Goal: Transaction & Acquisition: Purchase product/service

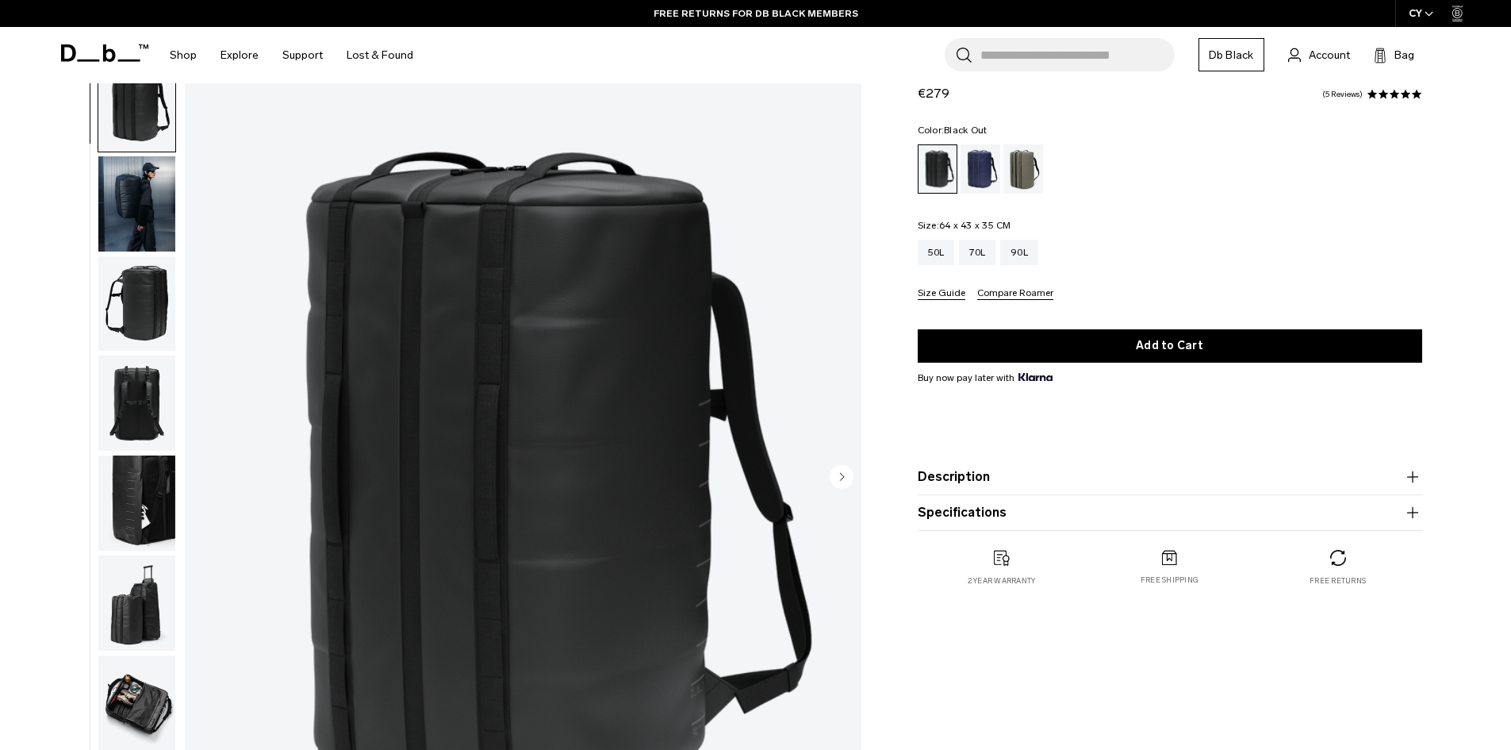
scroll to position [79, 0]
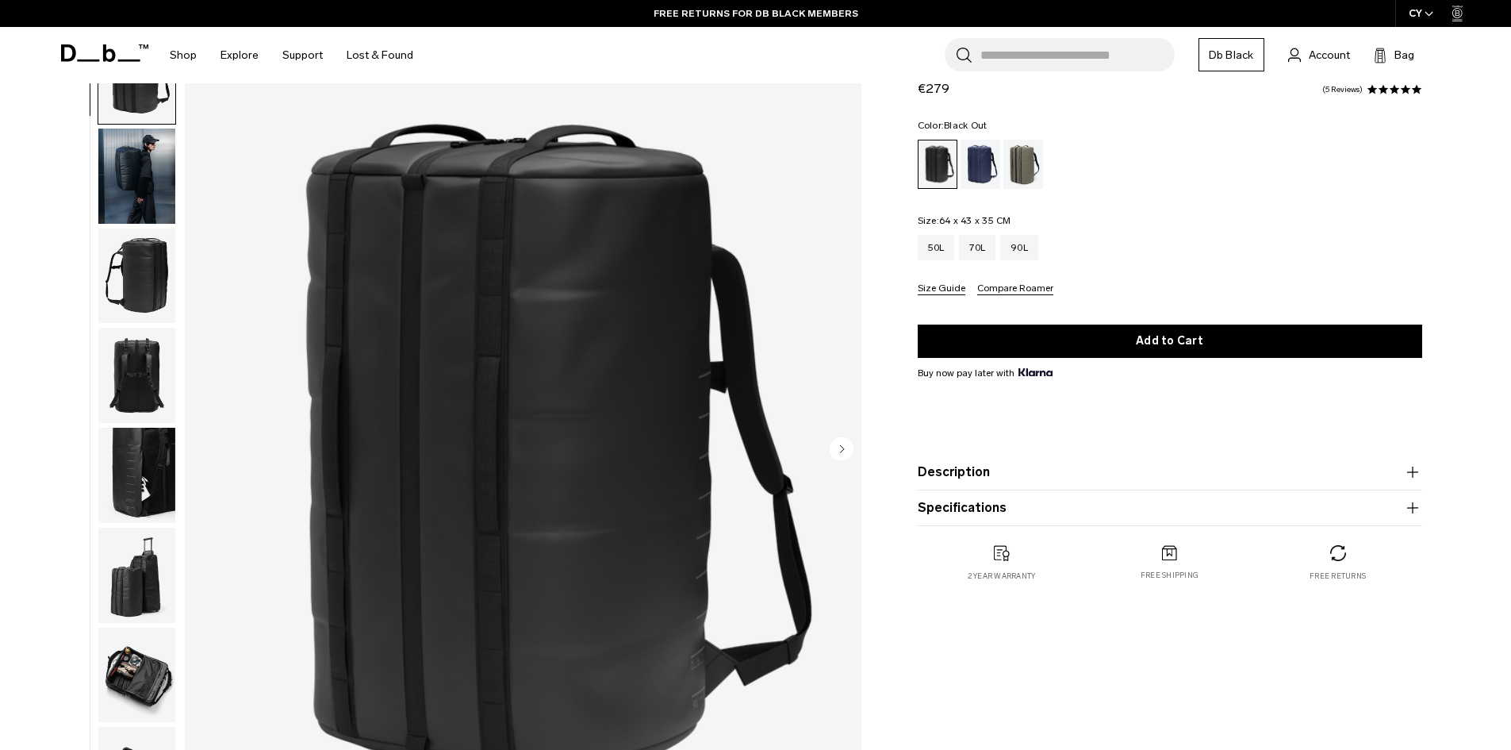
click at [140, 163] on img "button" at bounding box center [136, 176] width 77 height 95
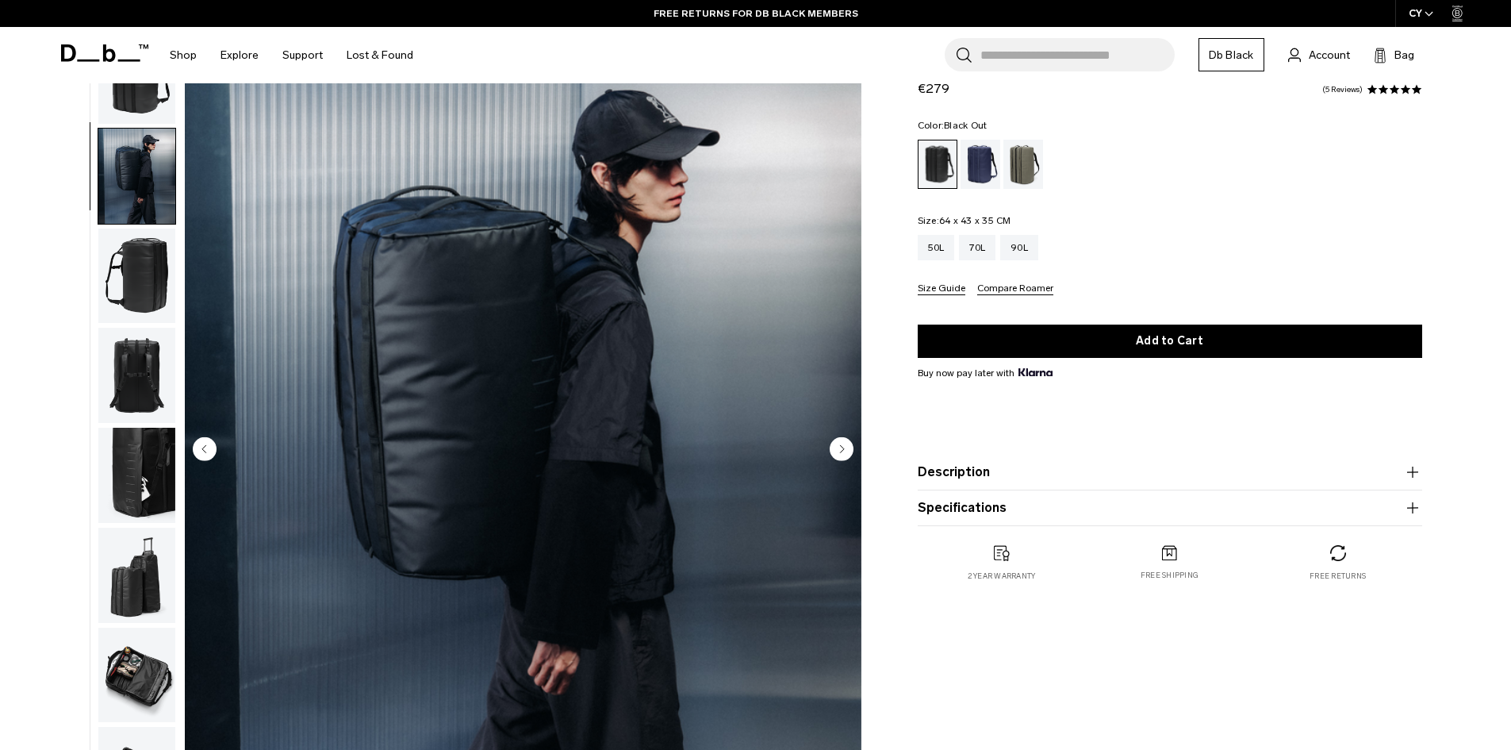
scroll to position [50, 0]
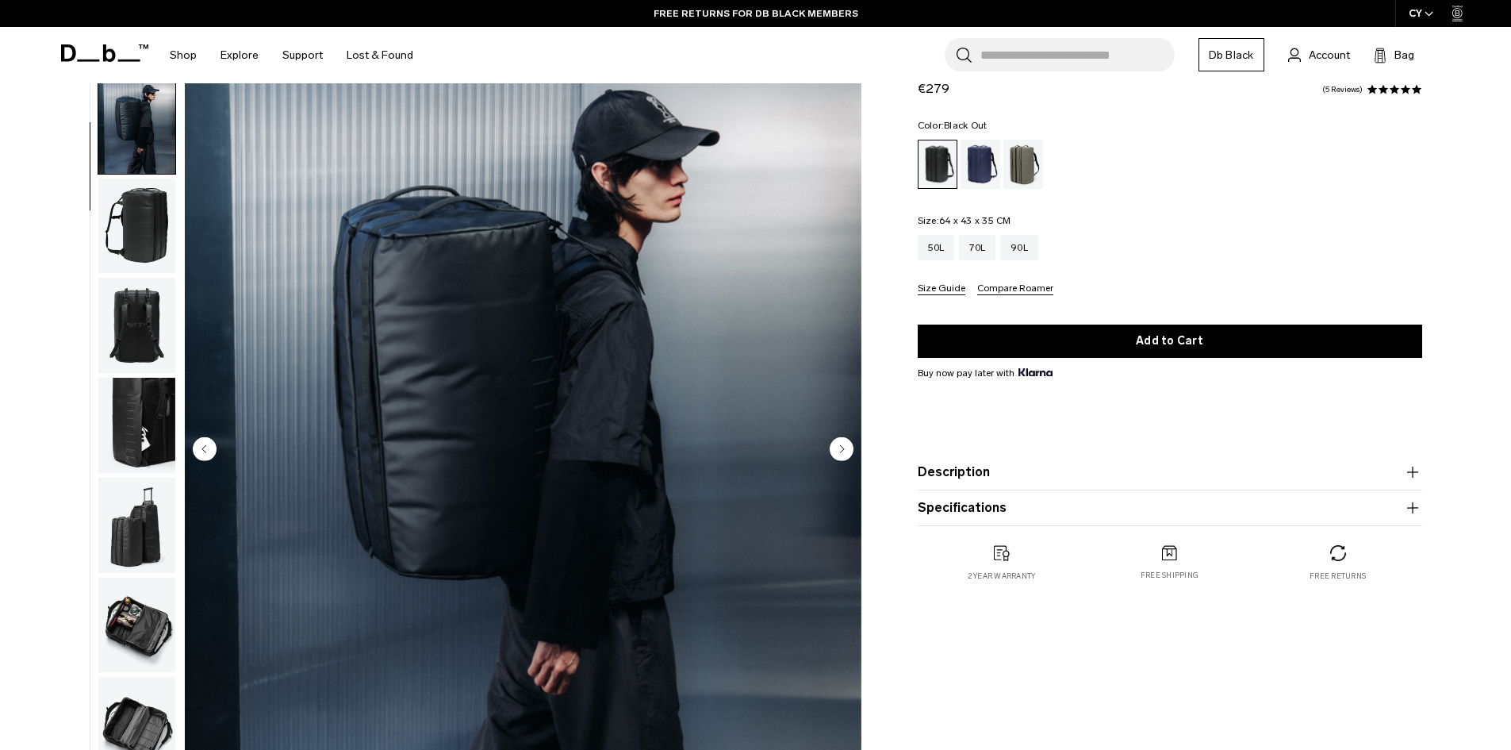
click at [143, 213] on img "button" at bounding box center [136, 225] width 77 height 95
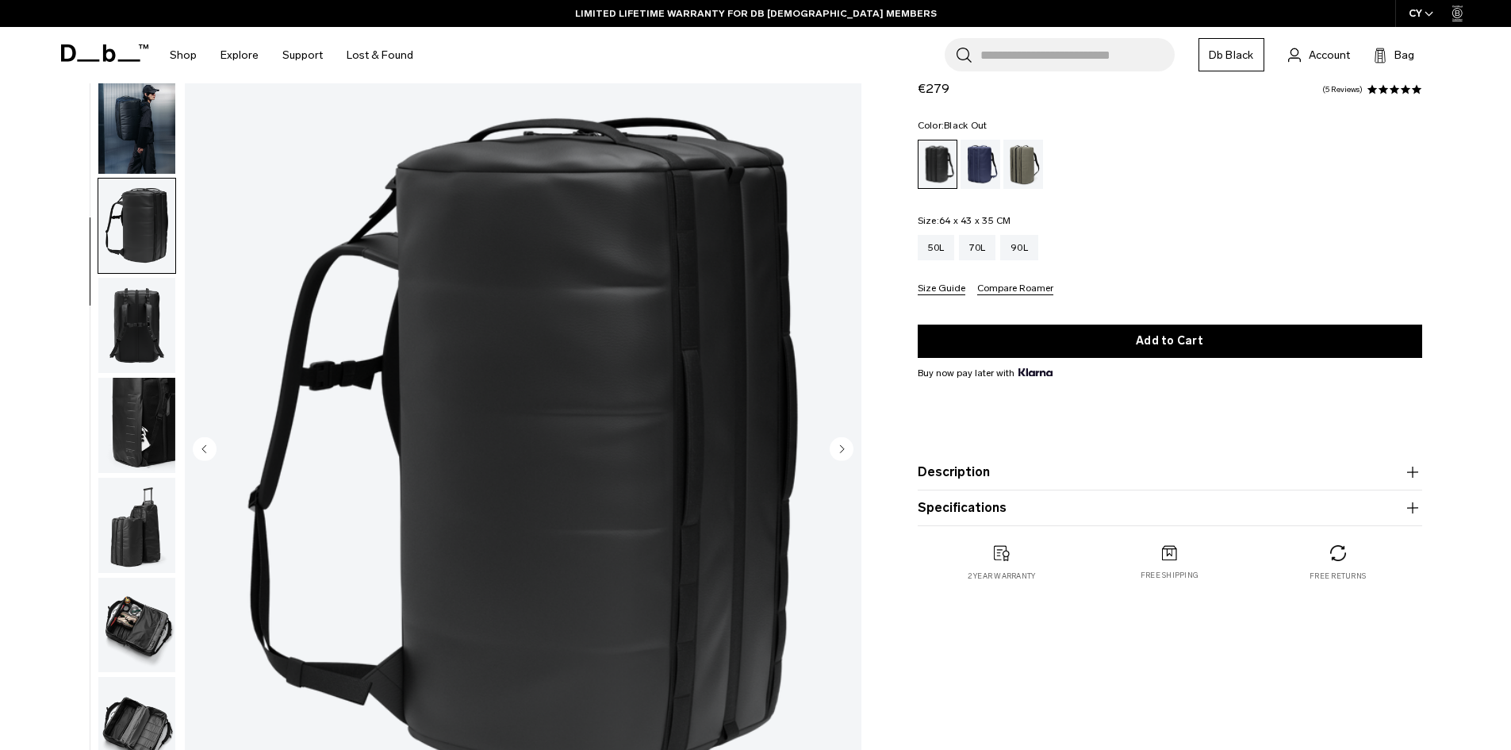
click at [151, 316] on img "button" at bounding box center [136, 325] width 77 height 95
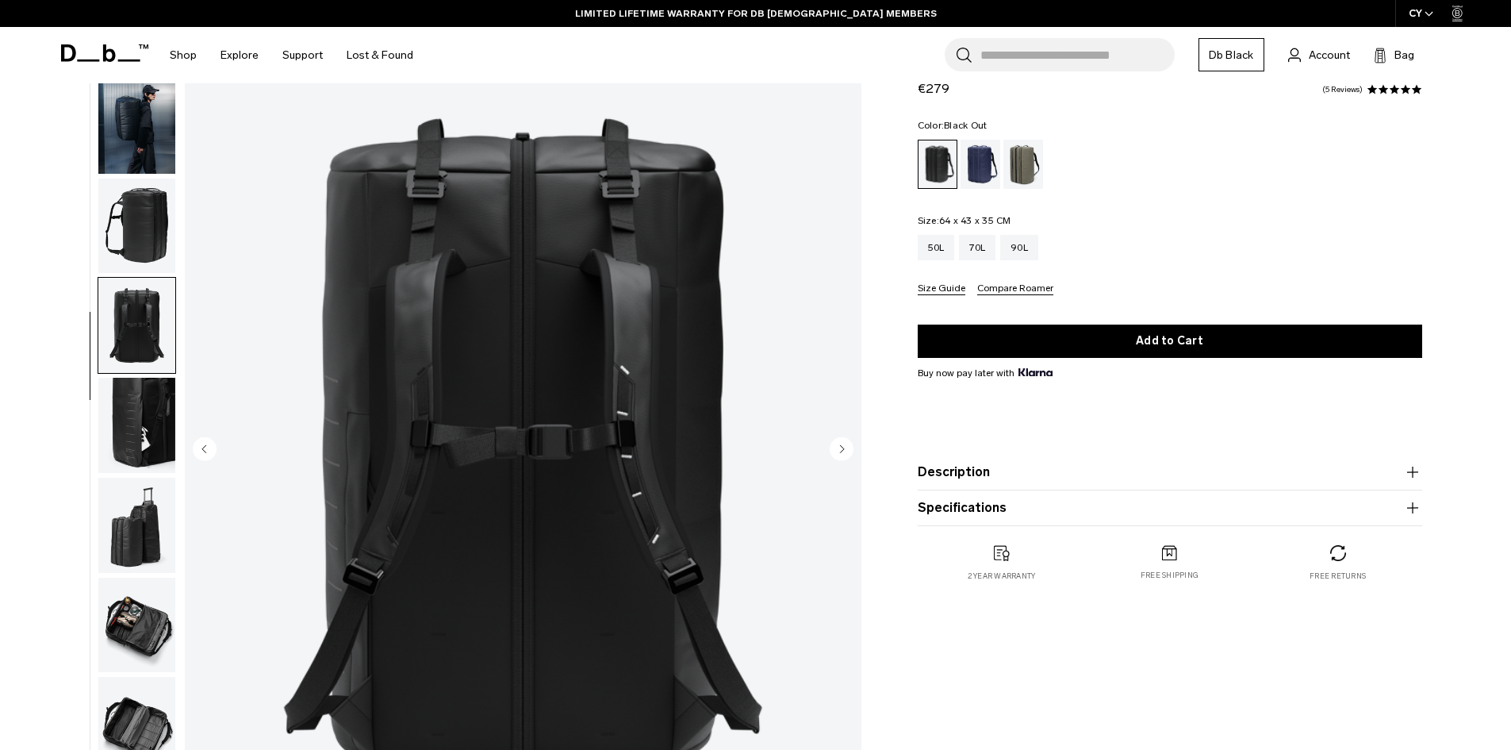
click at [148, 393] on img "button" at bounding box center [136, 425] width 77 height 95
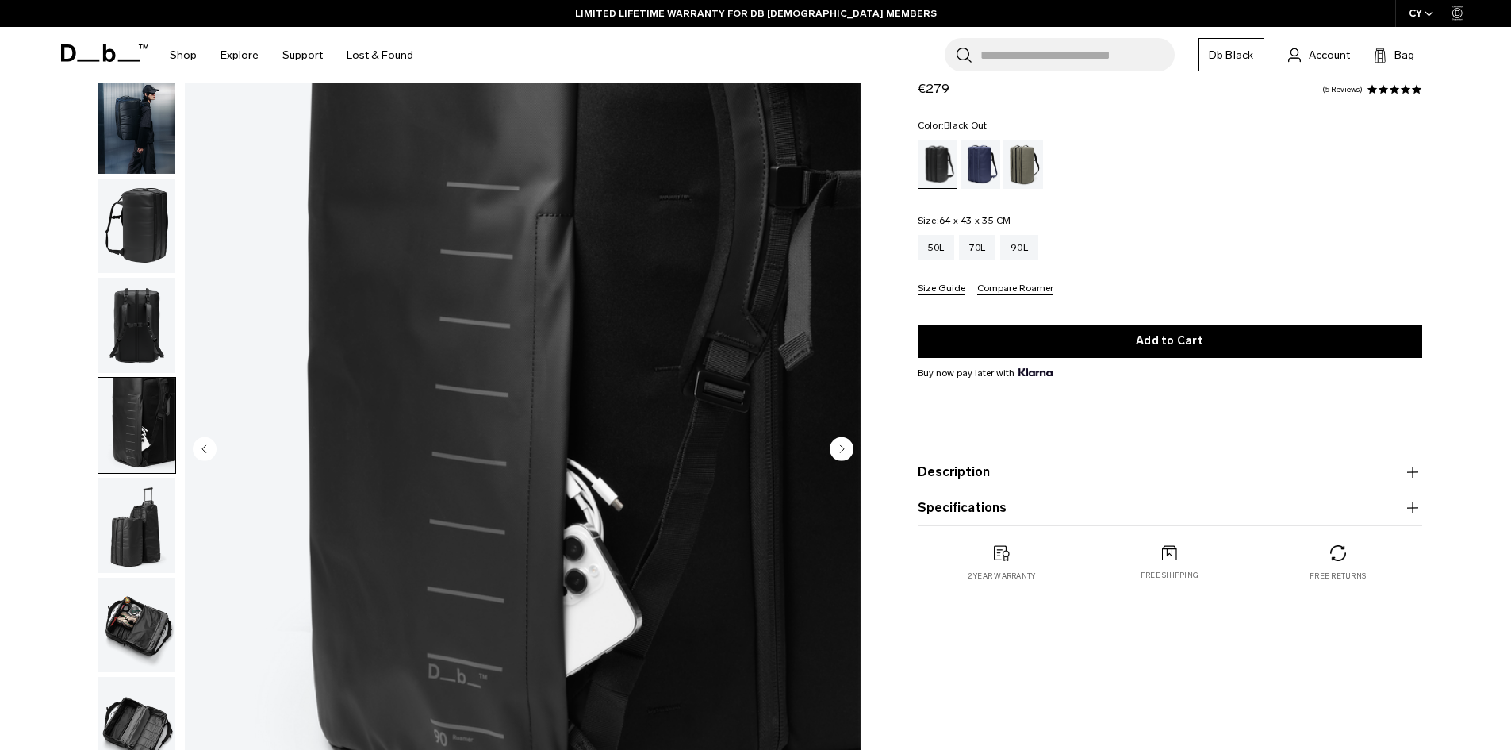
click at [153, 465] on img "button" at bounding box center [136, 425] width 77 height 95
click at [153, 546] on img "button" at bounding box center [136, 525] width 77 height 95
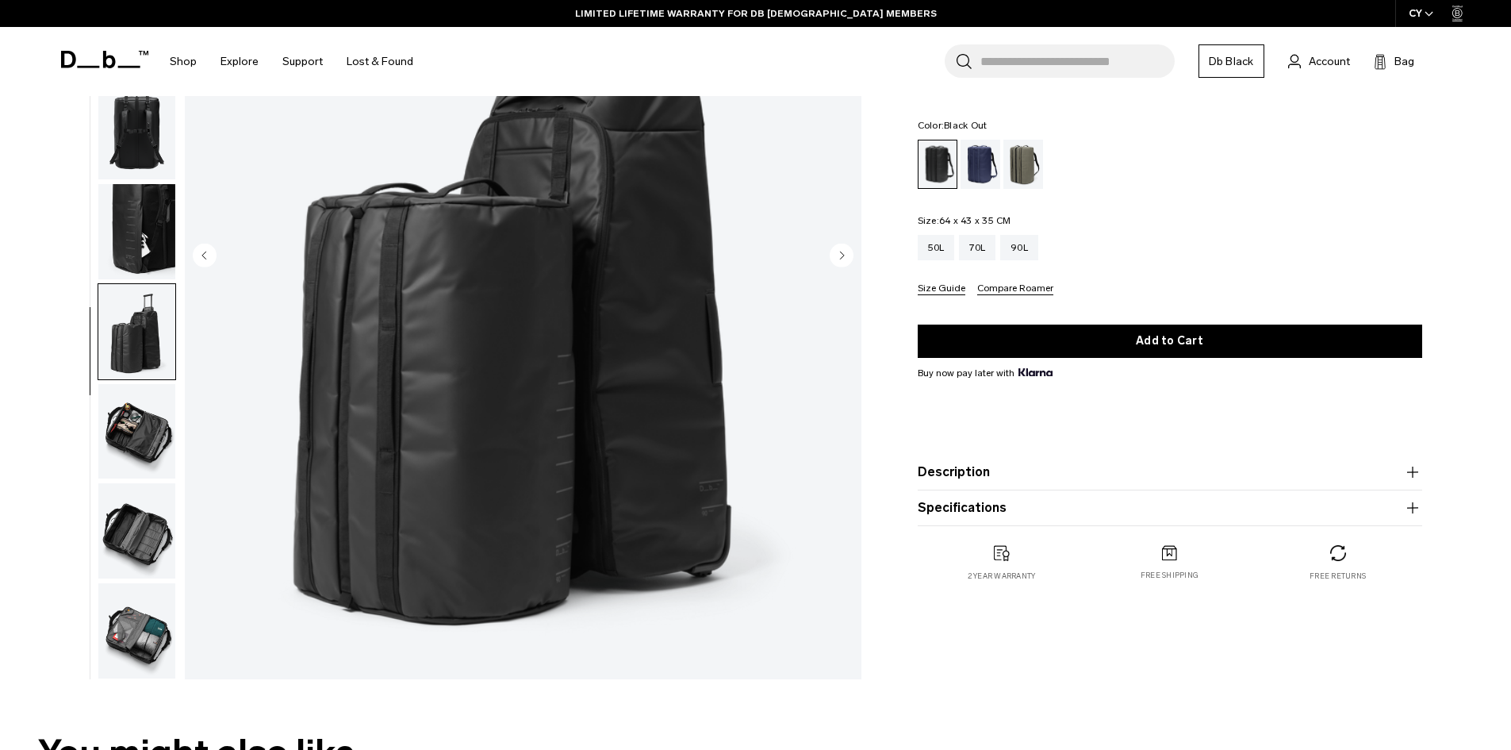
scroll to position [238, 0]
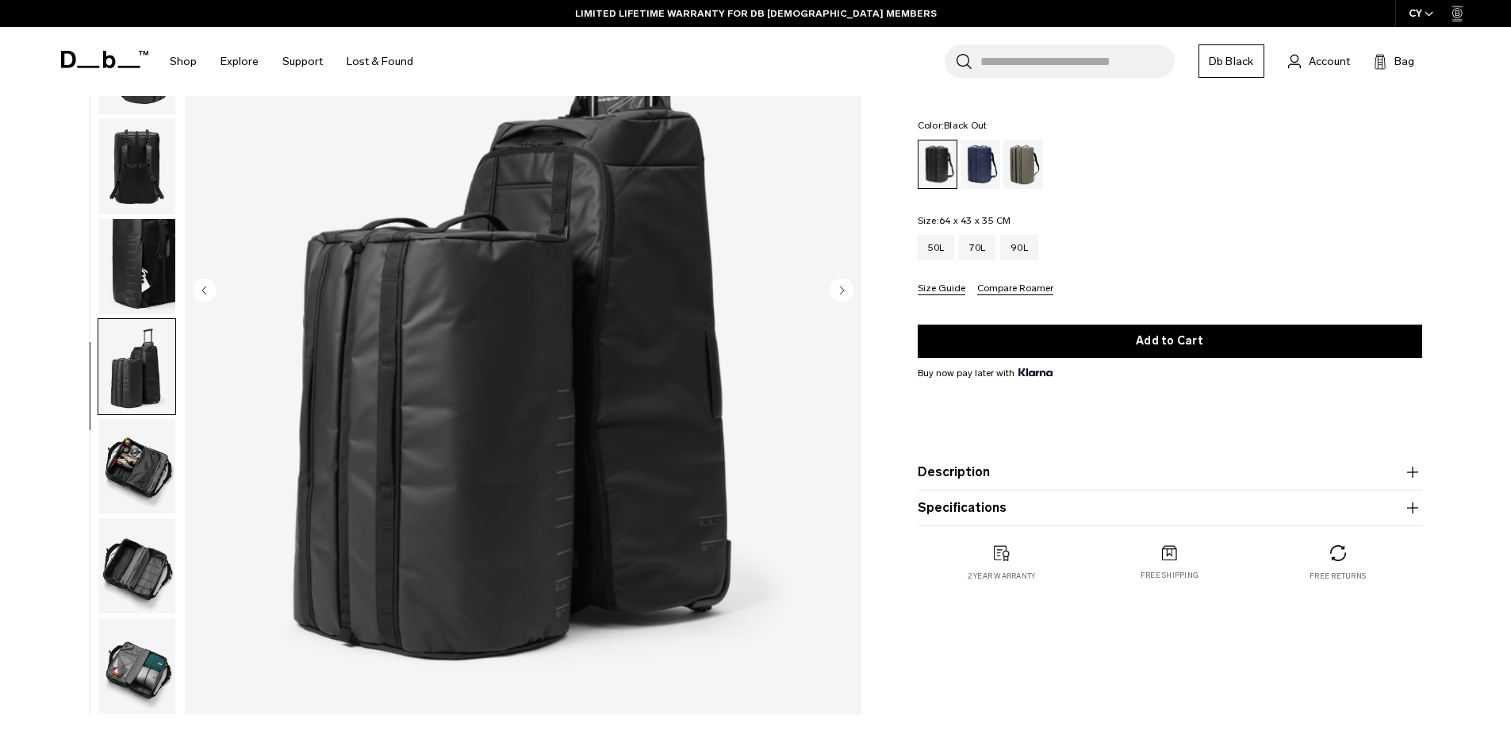
click at [154, 490] on img "button" at bounding box center [136, 466] width 77 height 95
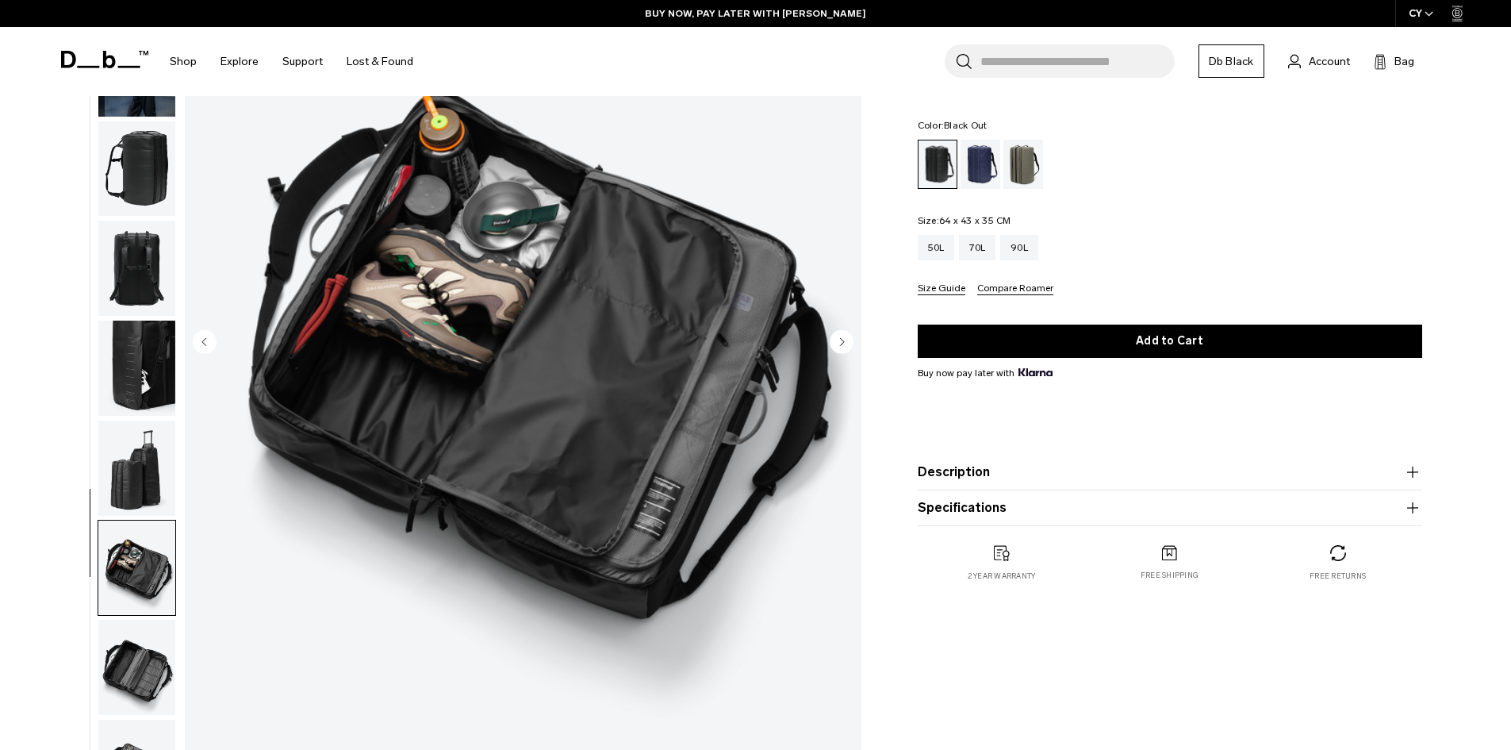
scroll to position [159, 0]
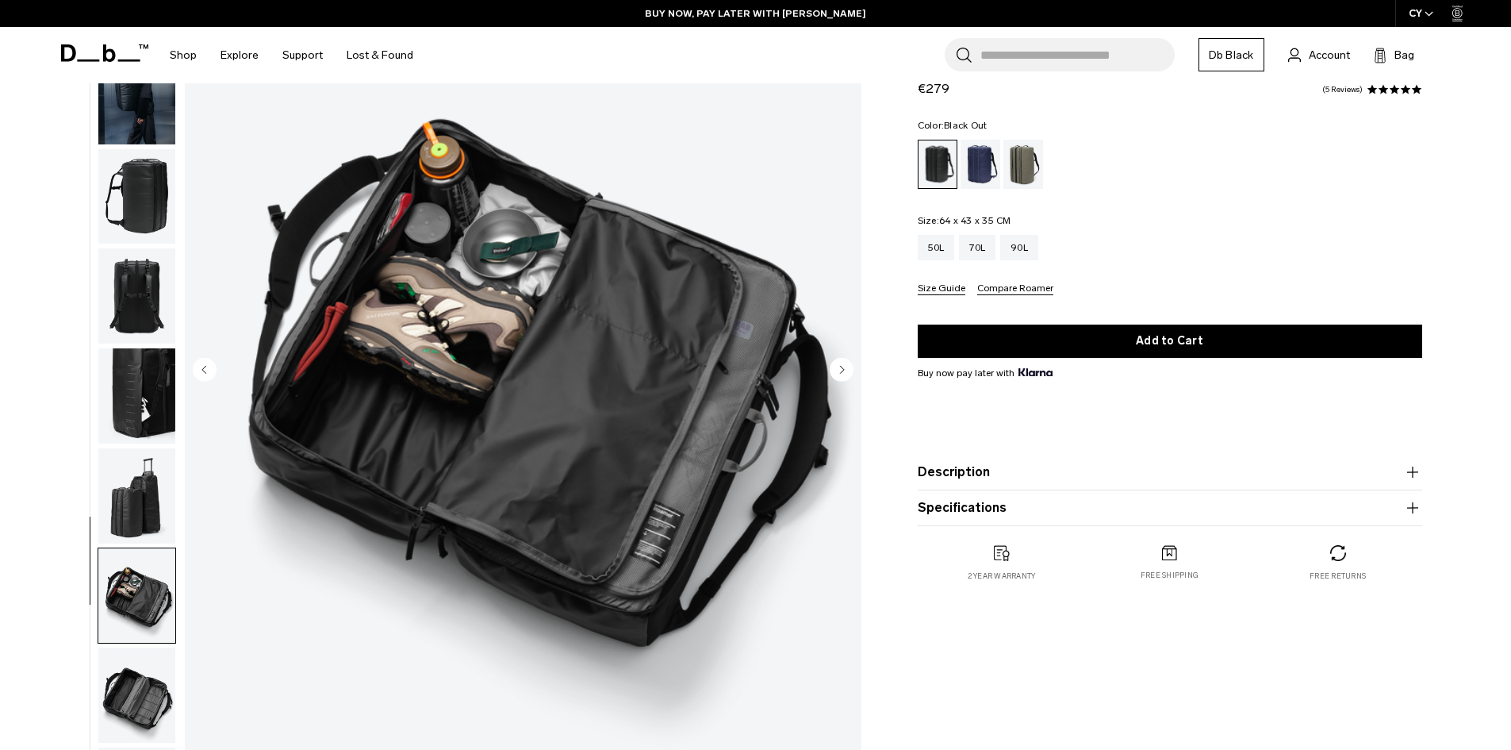
click at [136, 698] on img "button" at bounding box center [136, 694] width 77 height 95
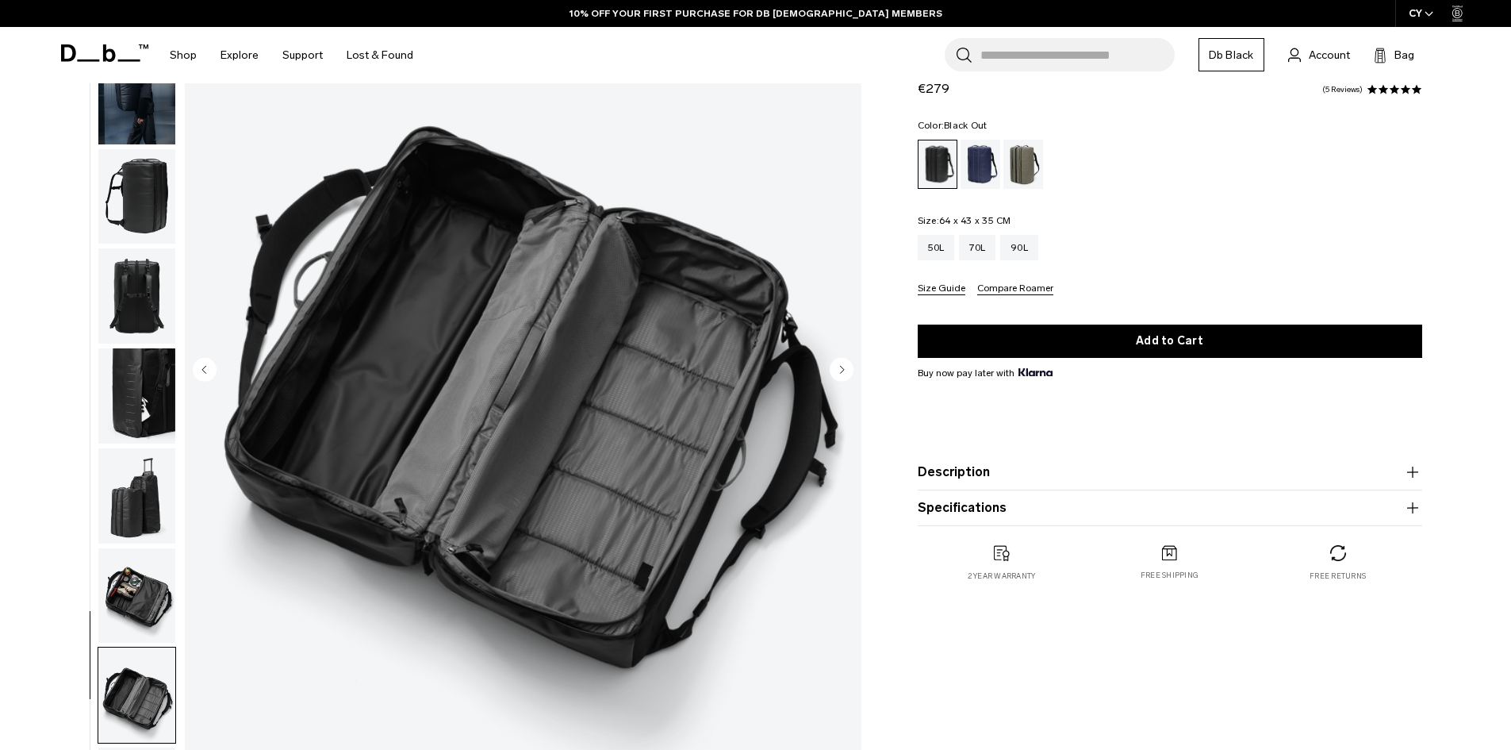
scroll to position [50, 0]
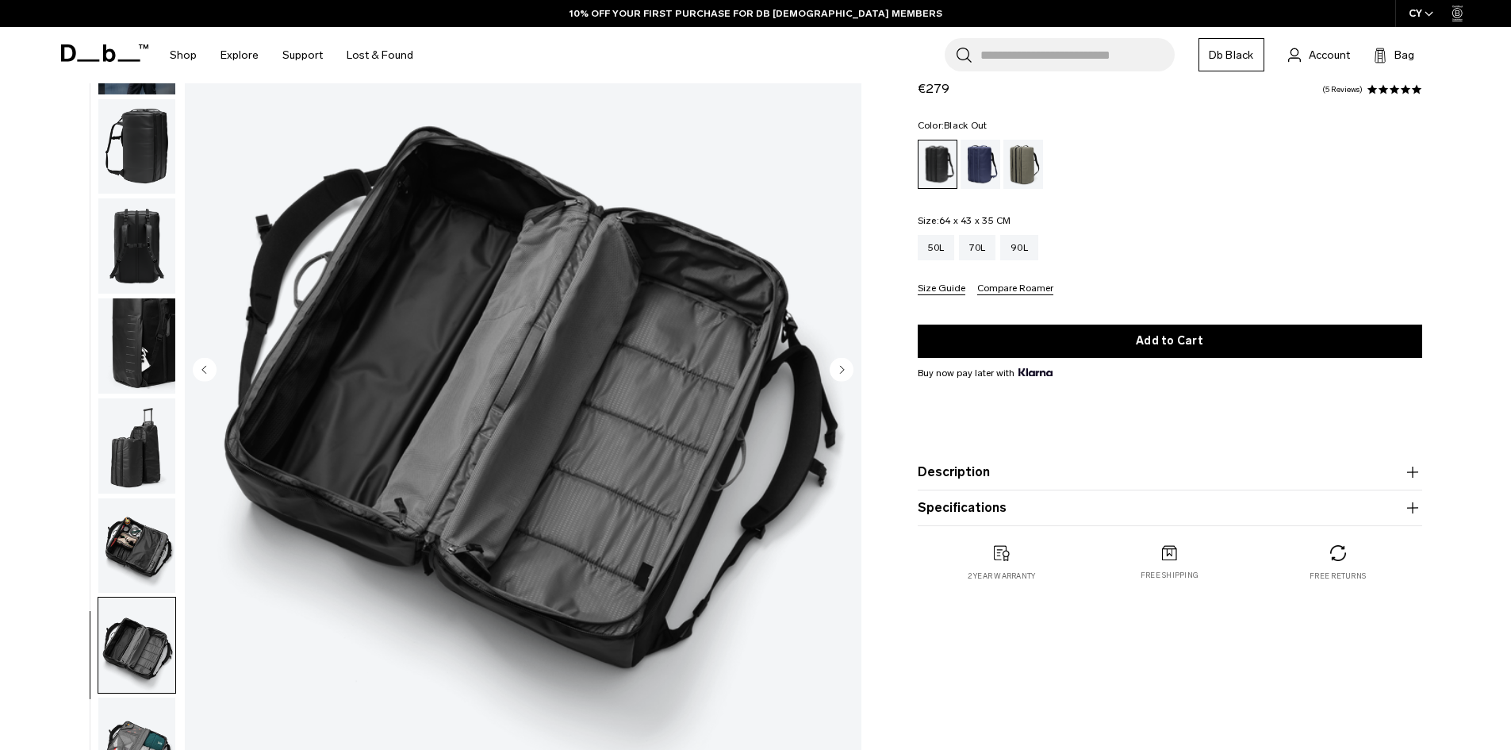
click at [153, 567] on img "button" at bounding box center [136, 545] width 77 height 95
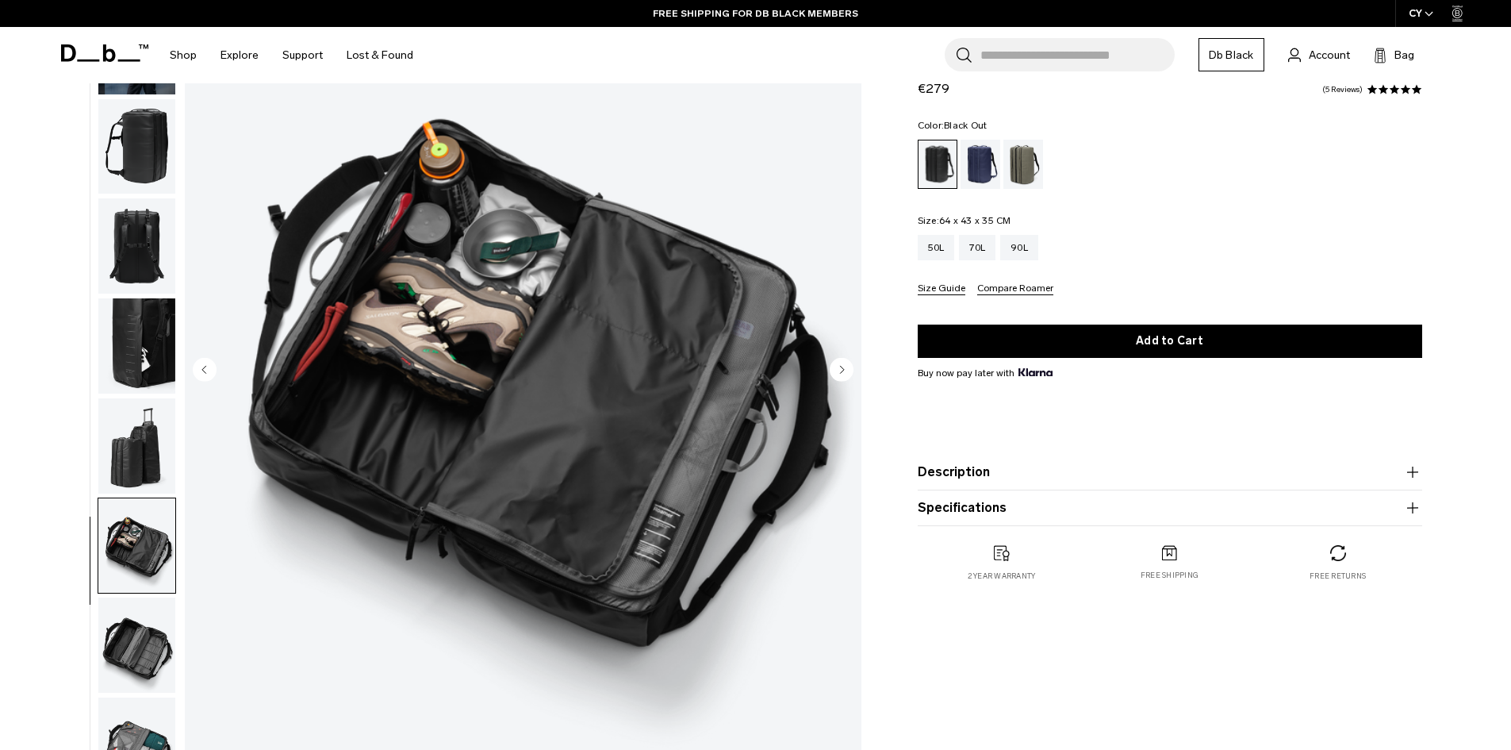
click at [163, 634] on img "button" at bounding box center [136, 644] width 77 height 95
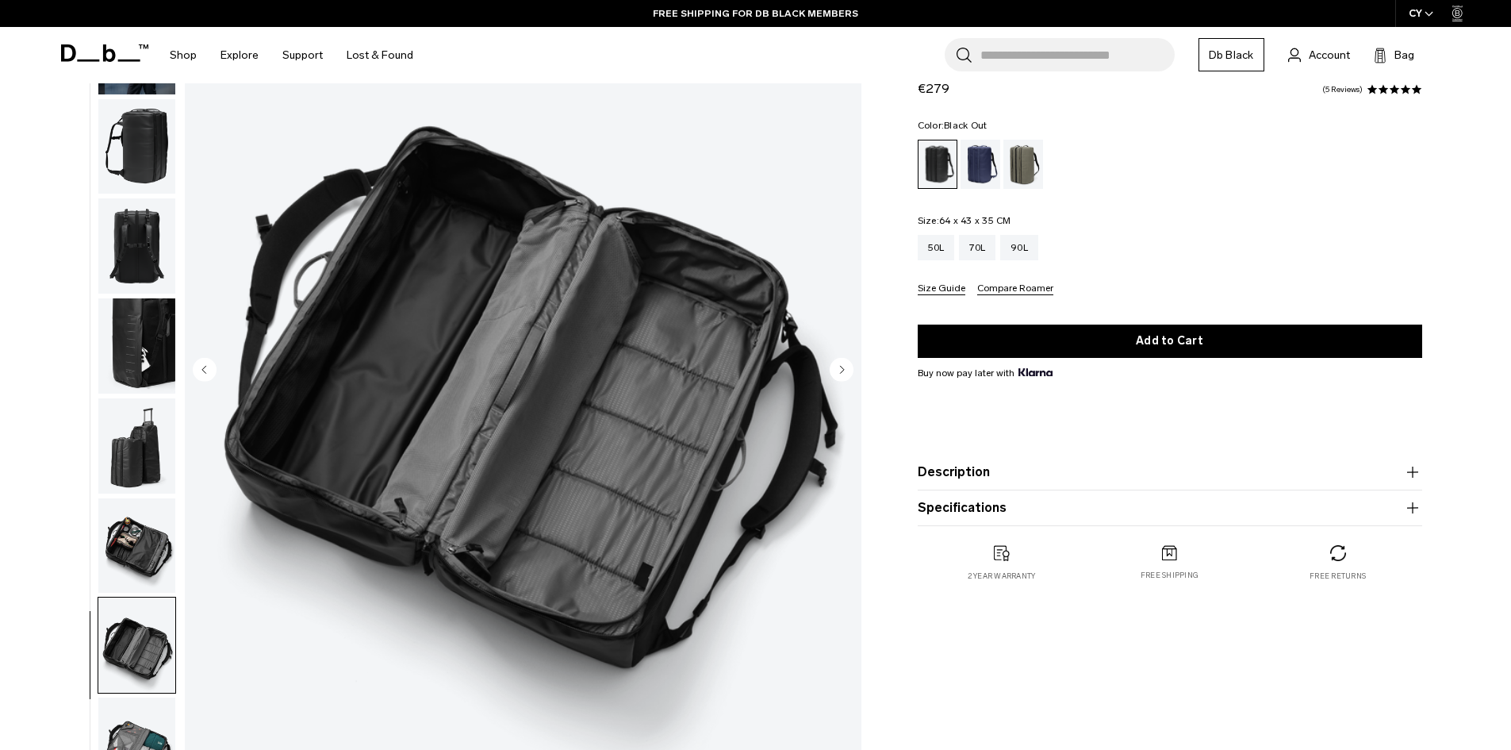
scroll to position [476, 0]
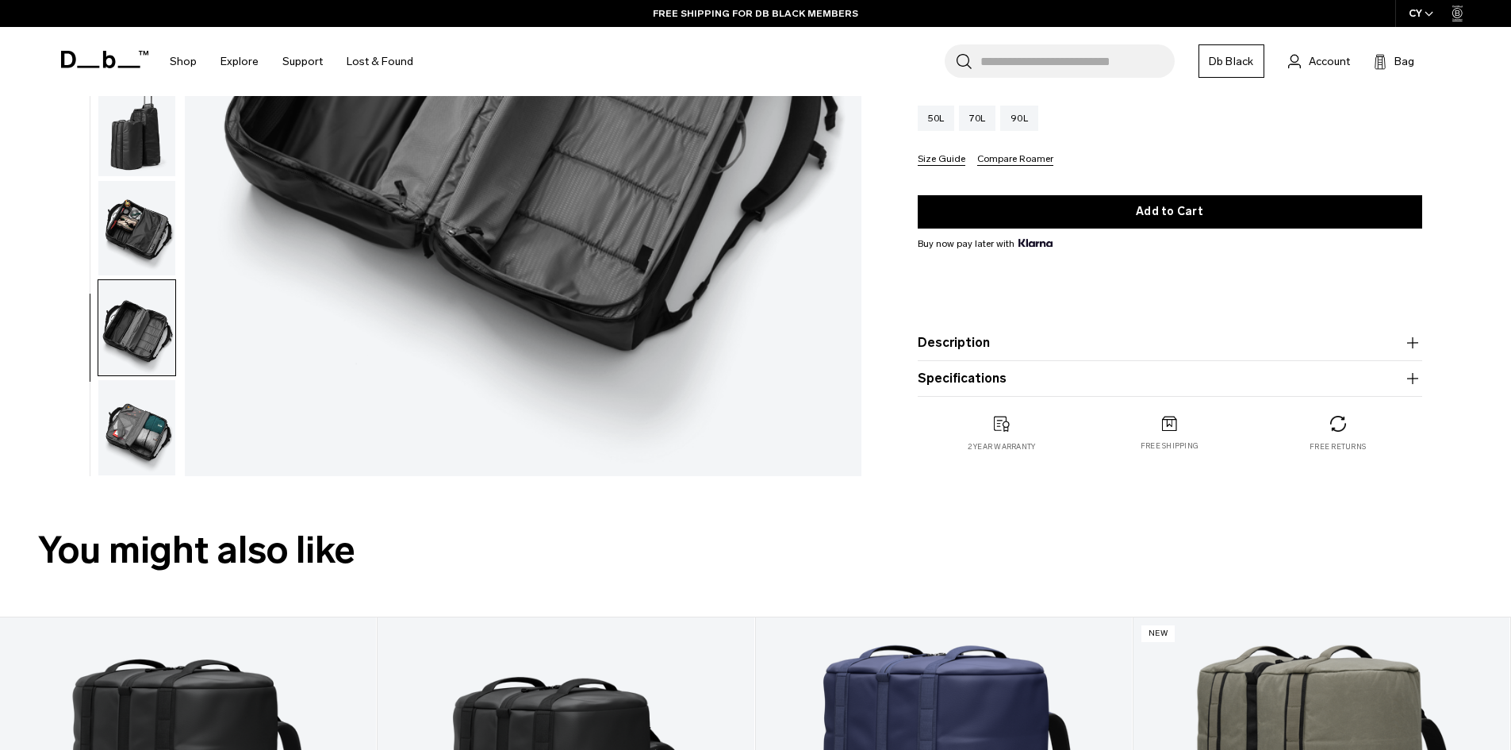
click at [154, 383] on img "button" at bounding box center [136, 427] width 77 height 95
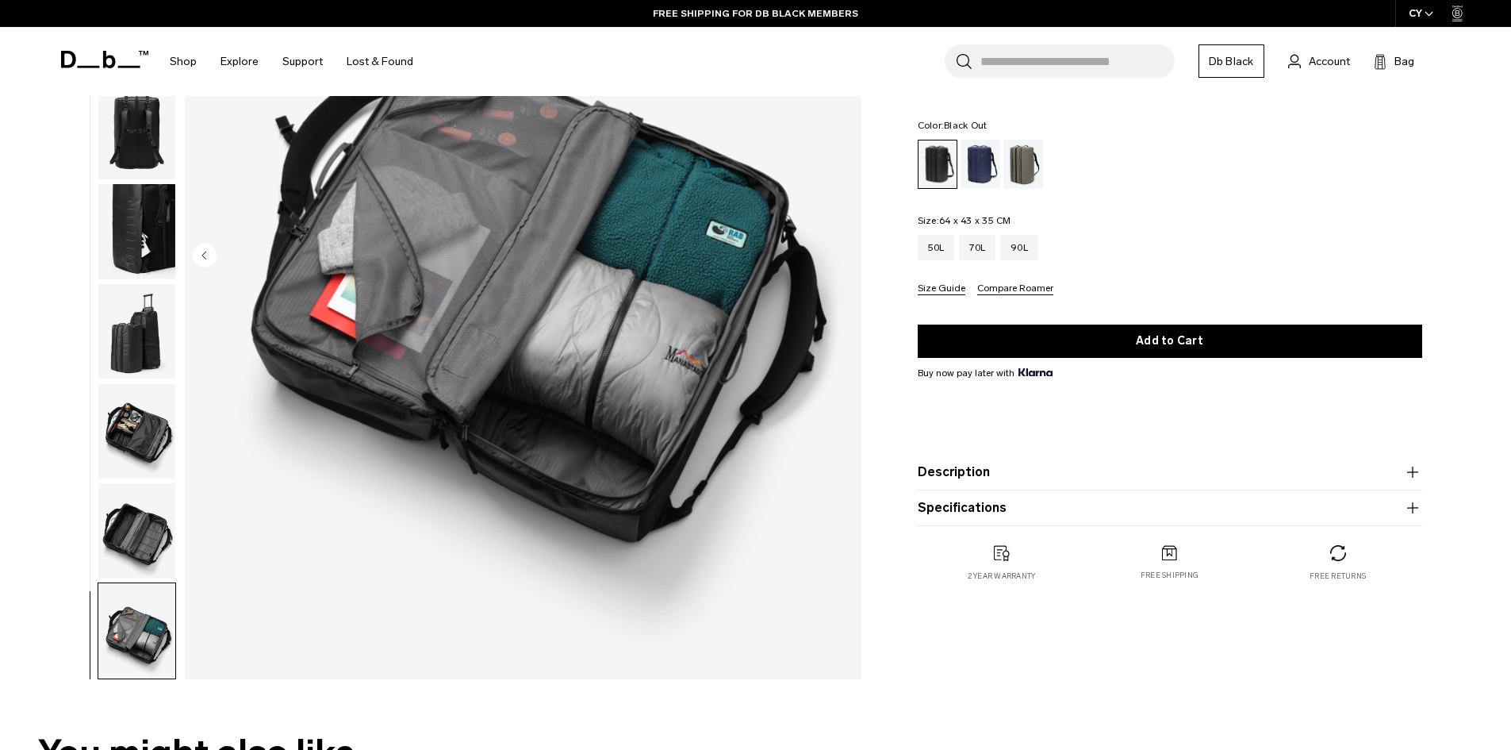
scroll to position [79, 0]
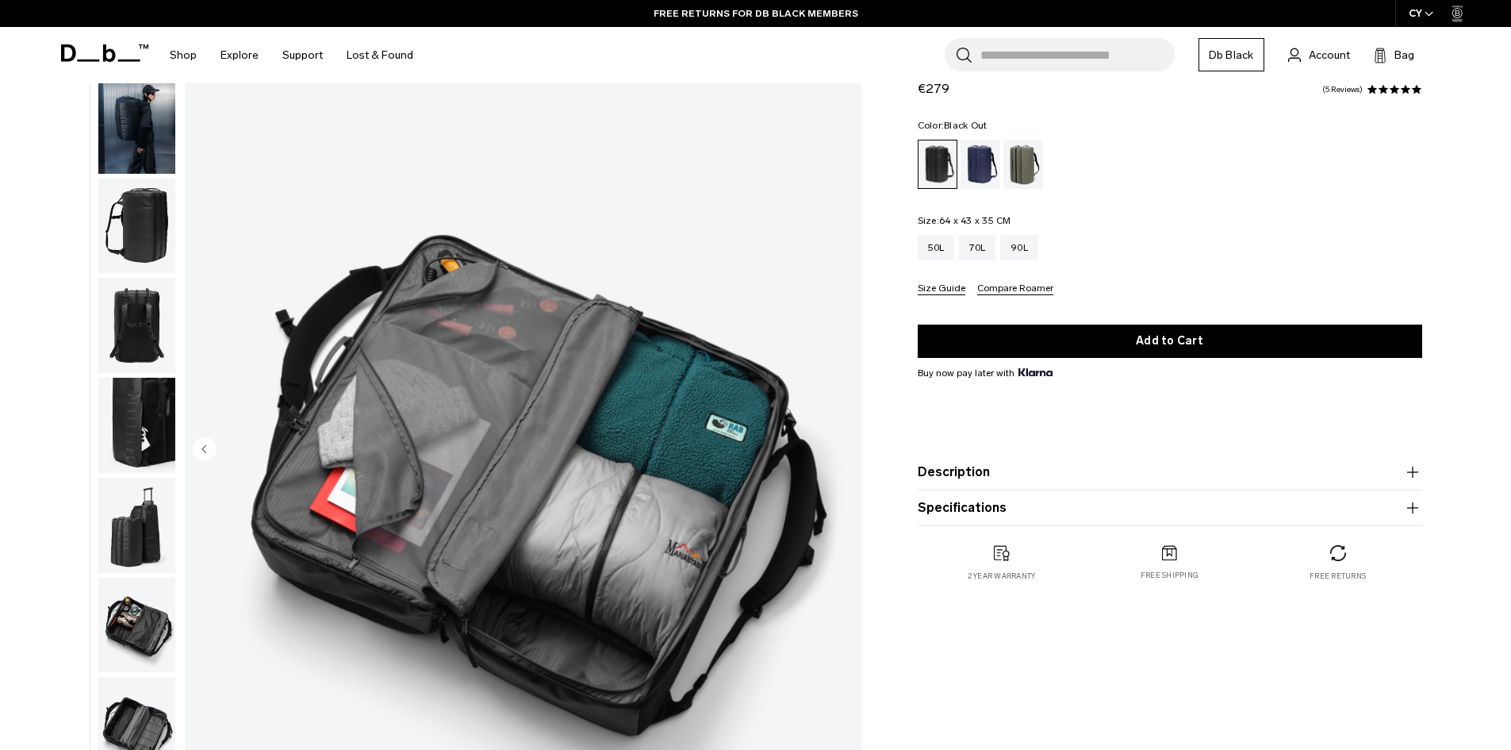
click at [694, 553] on img "9 / 9" at bounding box center [523, 450] width 677 height 845
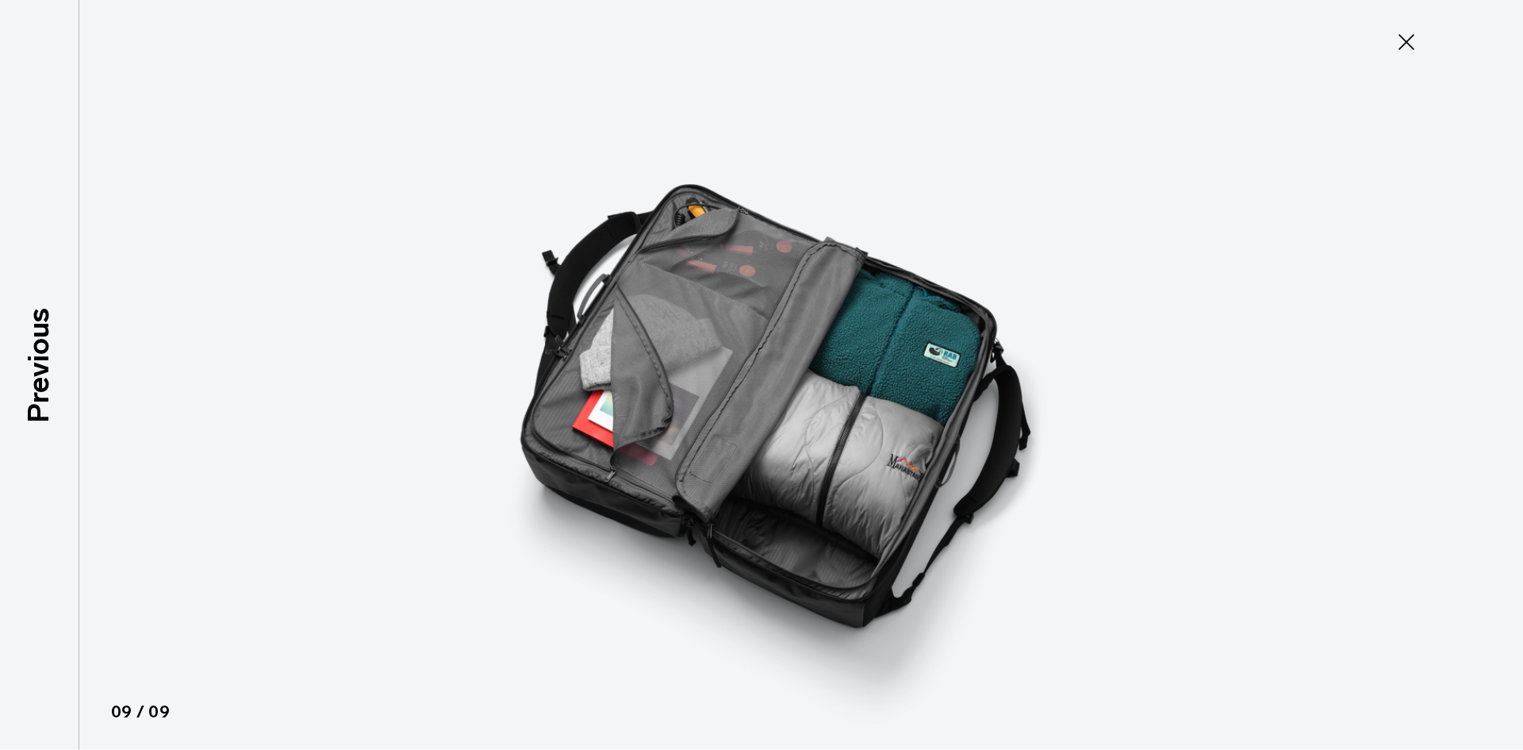
click at [843, 479] on img at bounding box center [762, 375] width 714 height 750
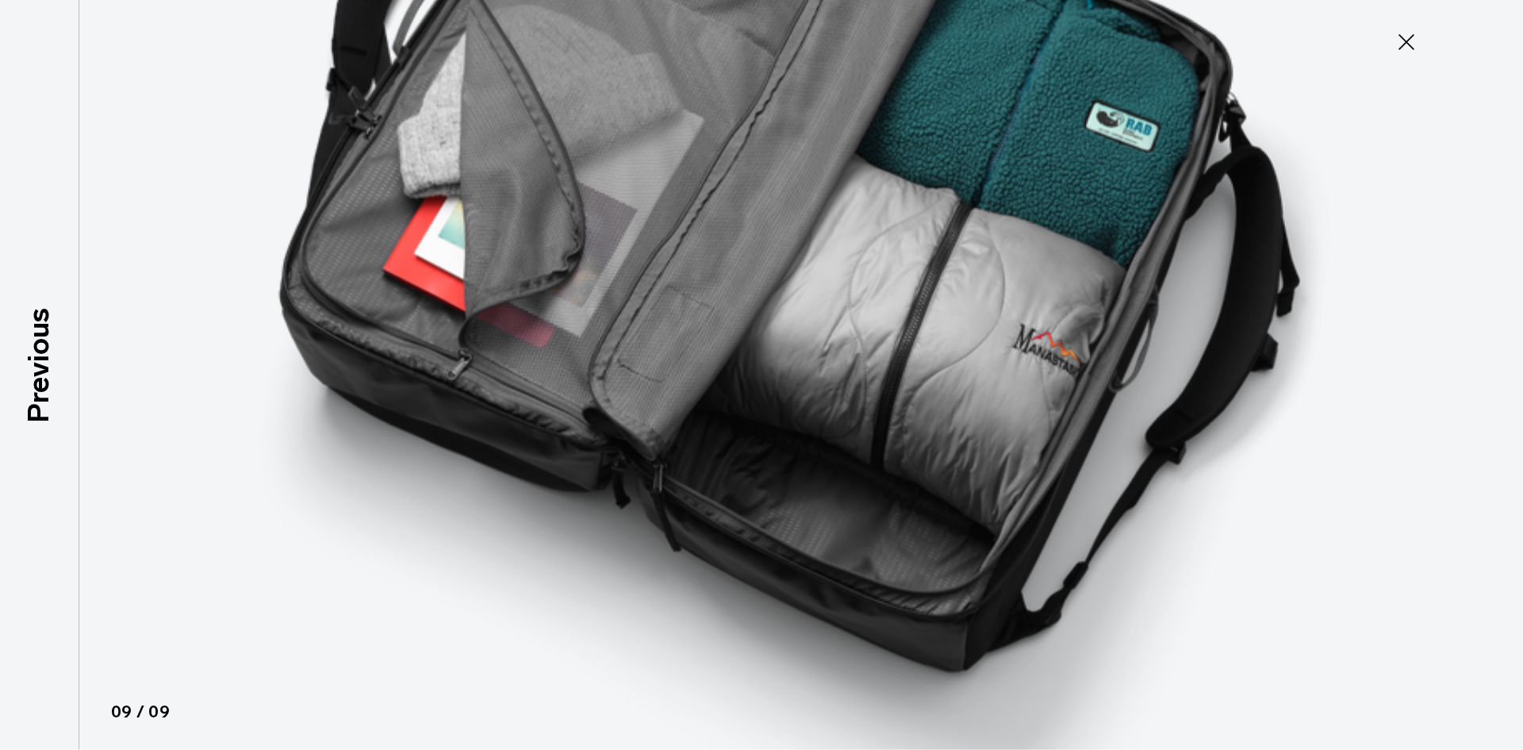
click at [956, 478] on img at bounding box center [762, 166] width 1428 height 1499
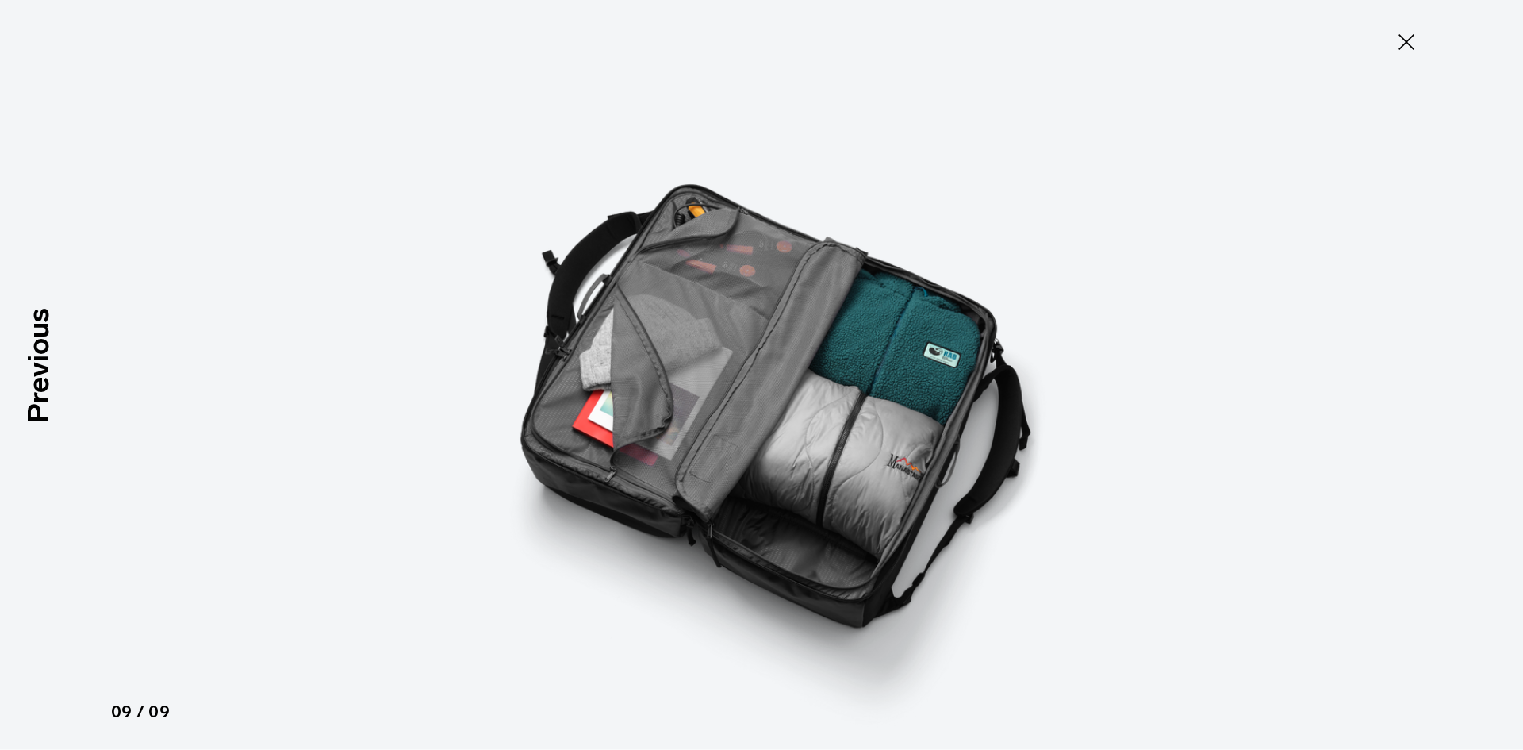
click at [1413, 34] on icon at bounding box center [1406, 41] width 25 height 25
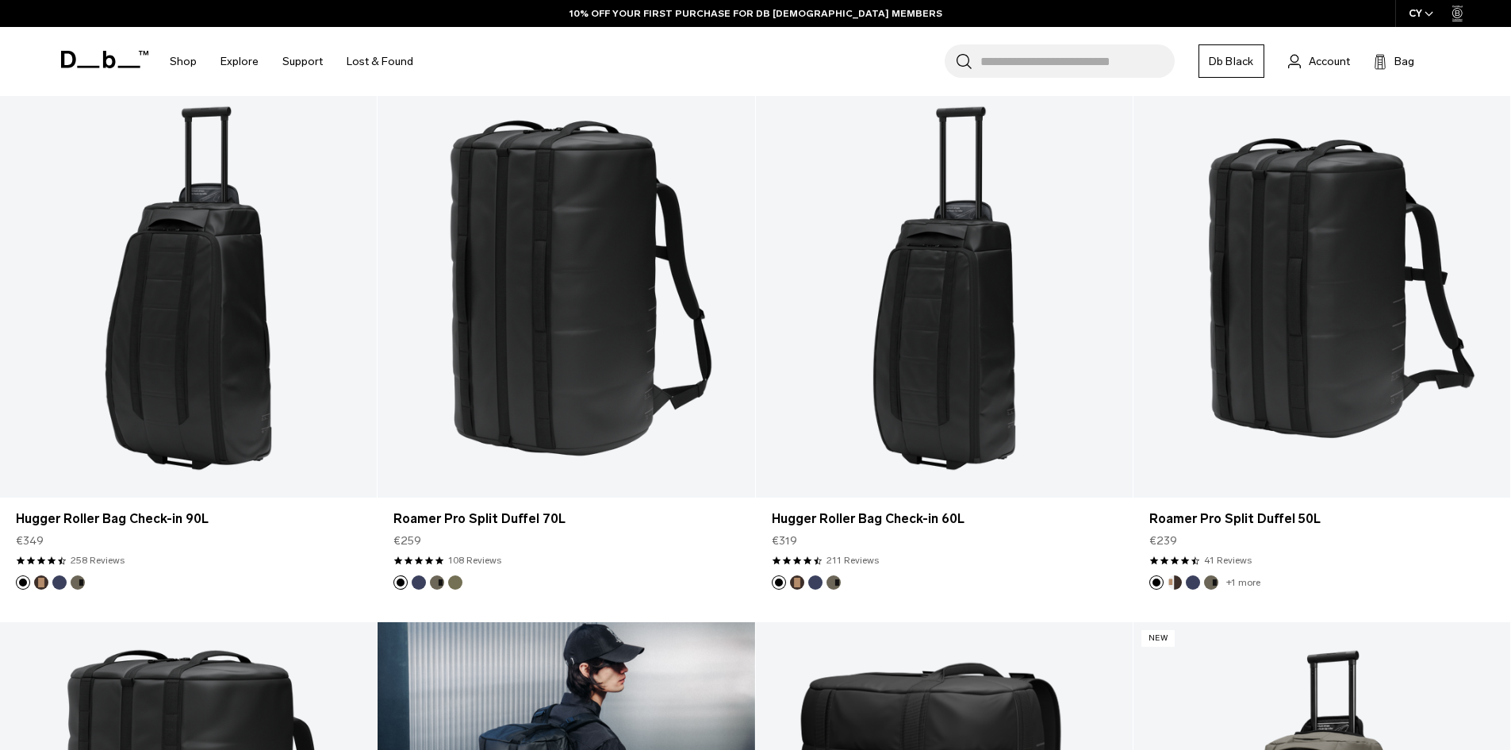
scroll to position [3649, 0]
